Goal: Task Accomplishment & Management: Use online tool/utility

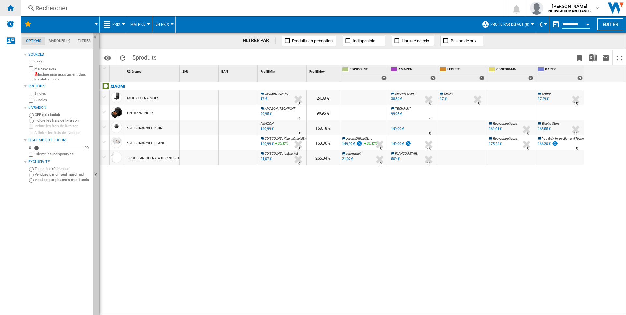
click at [9, 10] on ng-md-icon "Accueil" at bounding box center [11, 8] width 8 height 8
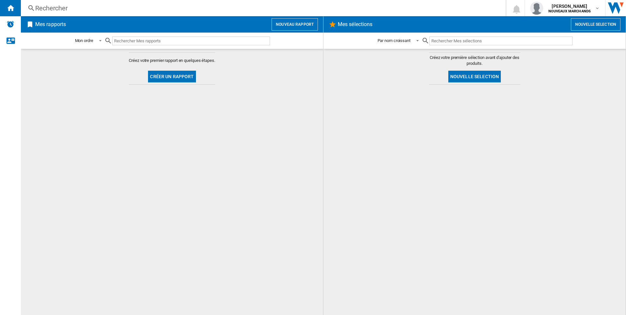
click at [370, 91] on div at bounding box center [474, 200] width 289 height 224
click at [118, 44] on input "text" at bounding box center [191, 41] width 158 height 9
click at [465, 76] on button "Nouvelle selection" at bounding box center [474, 77] width 53 height 12
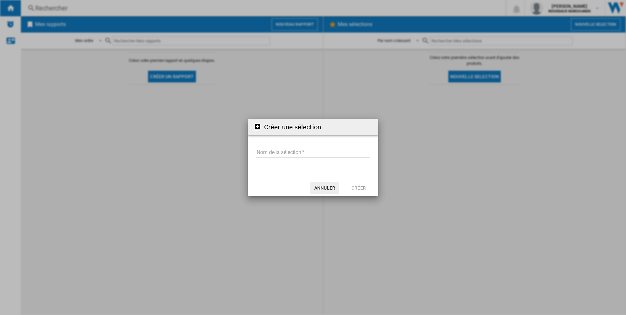
click at [258, 153] on input "Nom de la sélection" at bounding box center [312, 153] width 113 height 10
drag, startPoint x: 410, startPoint y: 147, endPoint x: 393, endPoint y: 157, distance: 19.6
click at [411, 147] on div "Créer une sélection Nom de la sélection Annuler Créer" at bounding box center [313, 157] width 626 height 315
click at [332, 189] on button "Annuler" at bounding box center [324, 188] width 29 height 12
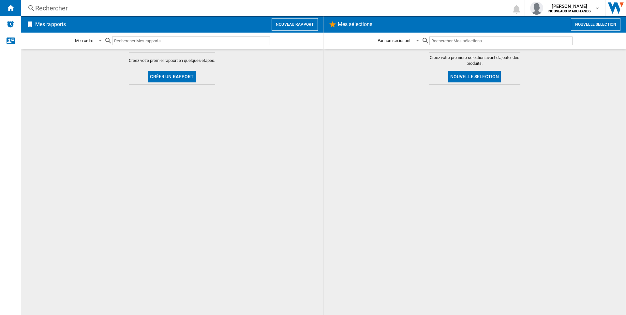
click at [598, 21] on button "Nouvelle selection" at bounding box center [596, 24] width 50 height 12
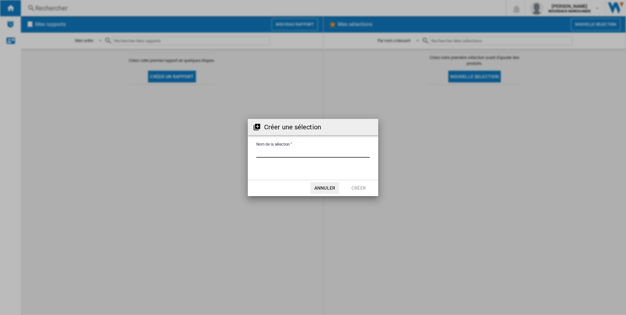
click at [288, 154] on input "Nom de la sélection" at bounding box center [312, 153] width 113 height 10
type input "******"
click at [367, 187] on button "Créer" at bounding box center [358, 188] width 29 height 12
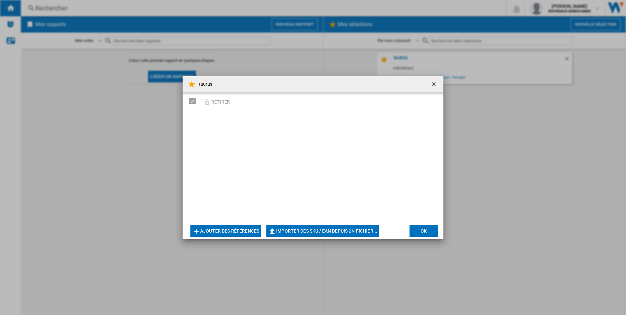
click at [229, 232] on button "Ajouter des références" at bounding box center [225, 231] width 71 height 12
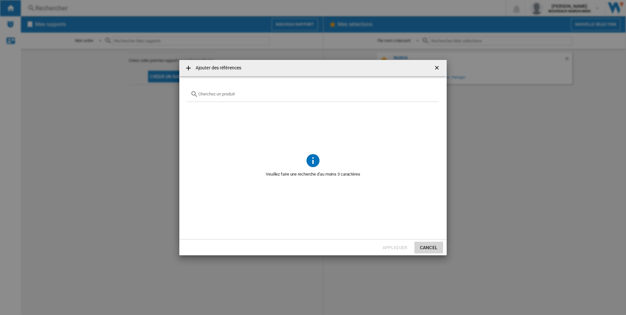
click at [433, 243] on button "Cancel" at bounding box center [428, 248] width 29 height 12
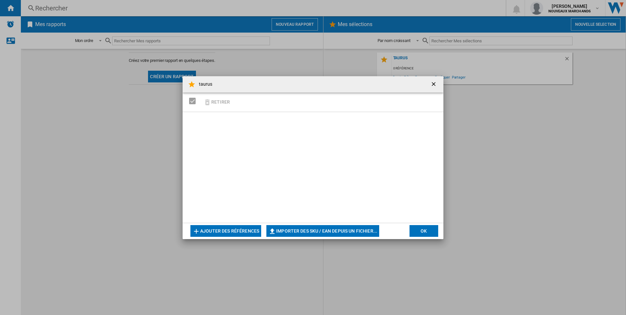
click at [315, 232] on button "Importer des SKU / EAN depuis un fichier..." at bounding box center [322, 231] width 113 height 12
click at [292, 232] on button "Importer des SKU / EAN depuis un fichier..." at bounding box center [322, 231] width 113 height 12
type input "**********"
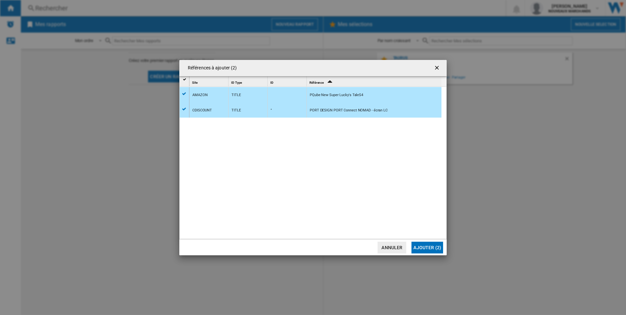
click at [400, 250] on button "Annuler" at bounding box center [392, 248] width 29 height 12
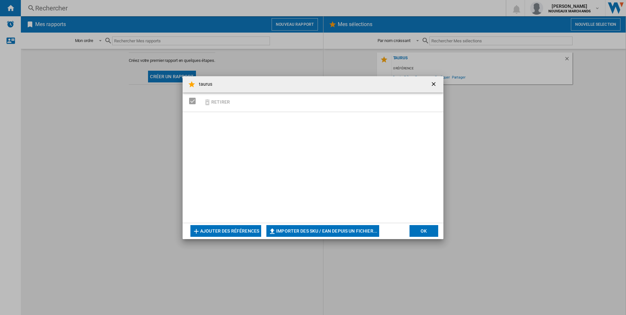
click at [294, 231] on button "Importer des SKU / EAN depuis un fichier..." at bounding box center [322, 231] width 113 height 12
type input "**********"
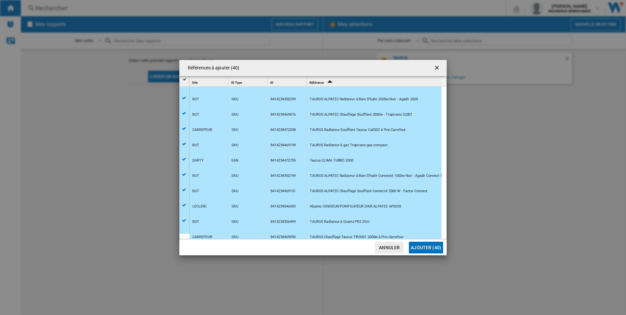
scroll to position [460, 0]
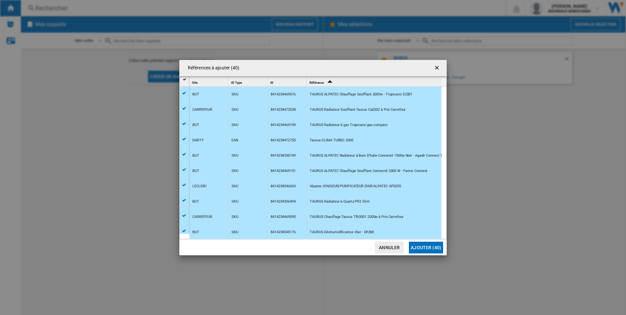
click at [435, 250] on button "Ajouter (40)" at bounding box center [426, 248] width 34 height 12
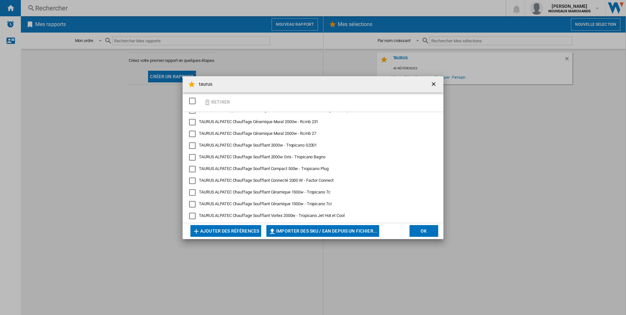
scroll to position [0, 0]
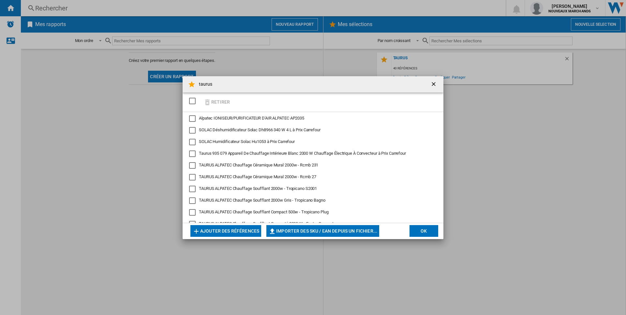
click at [191, 102] on div "SELECTIONS.EDITION_POPUP.SELECT_DESELECT" at bounding box center [192, 101] width 7 height 7
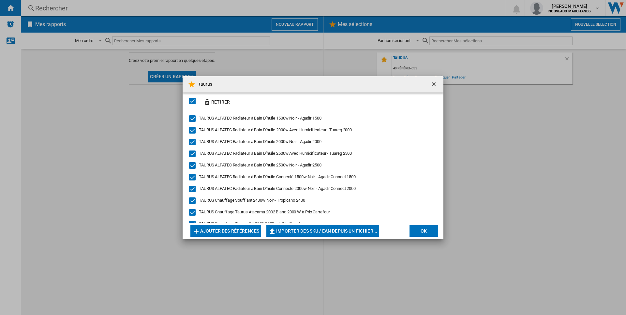
scroll to position [365, 0]
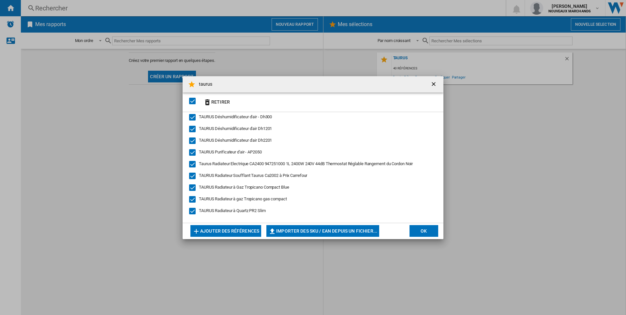
click at [430, 233] on button "OK" at bounding box center [424, 231] width 29 height 12
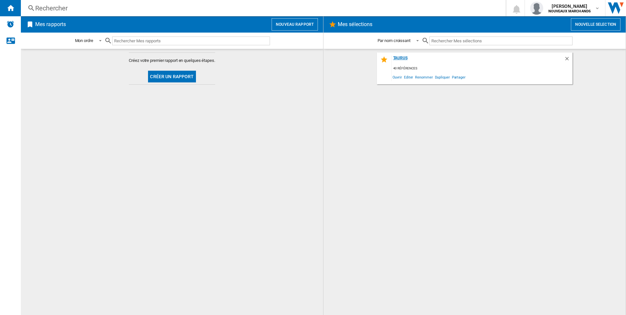
click at [401, 58] on div "taurus" at bounding box center [478, 60] width 173 height 9
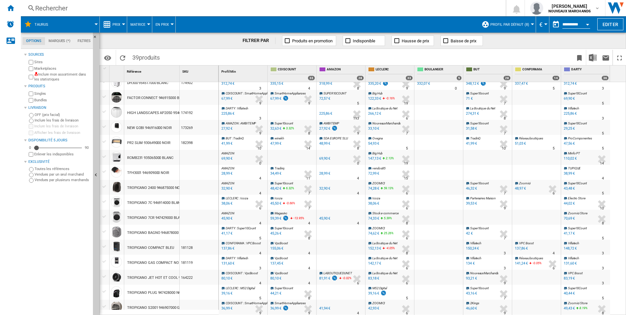
scroll to position [317, 0]
